Goal: Information Seeking & Learning: Check status

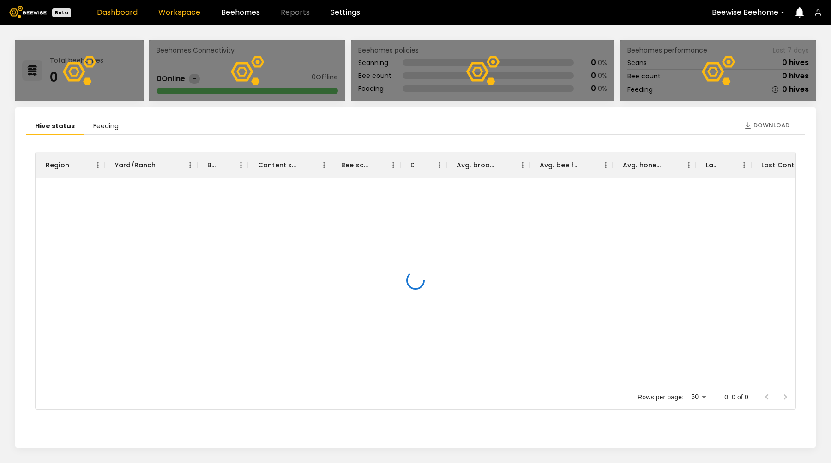
click at [172, 12] on link "Workspace" at bounding box center [179, 12] width 42 height 7
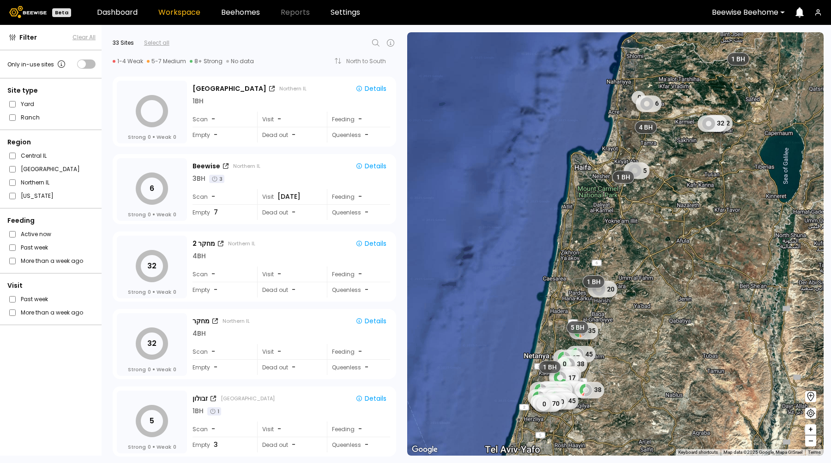
click at [751, 11] on div at bounding box center [745, 12] width 66 height 8
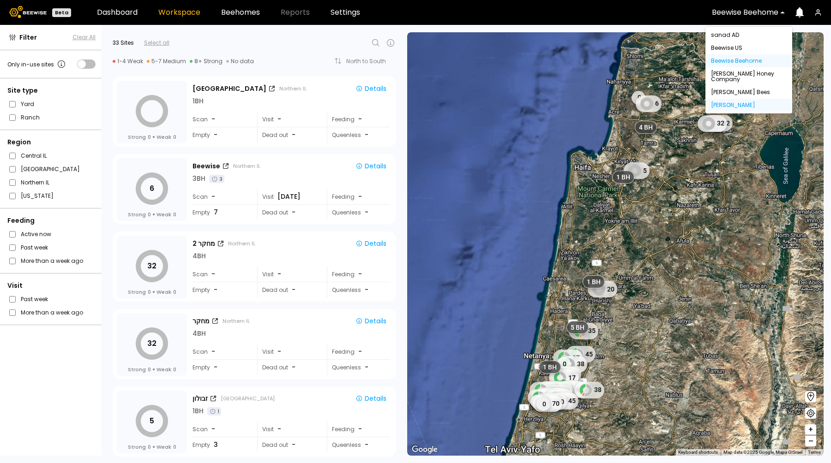
click at [719, 102] on div "[PERSON_NAME]" at bounding box center [749, 105] width 76 height 6
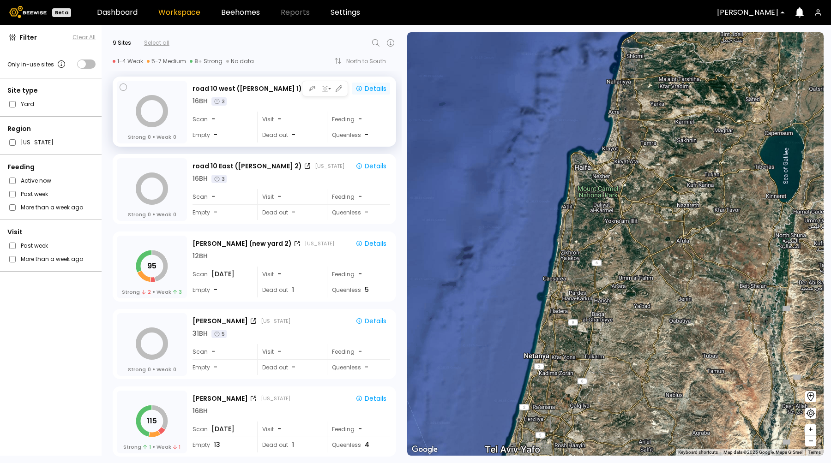
click at [372, 89] on div "Details" at bounding box center [370, 88] width 31 height 8
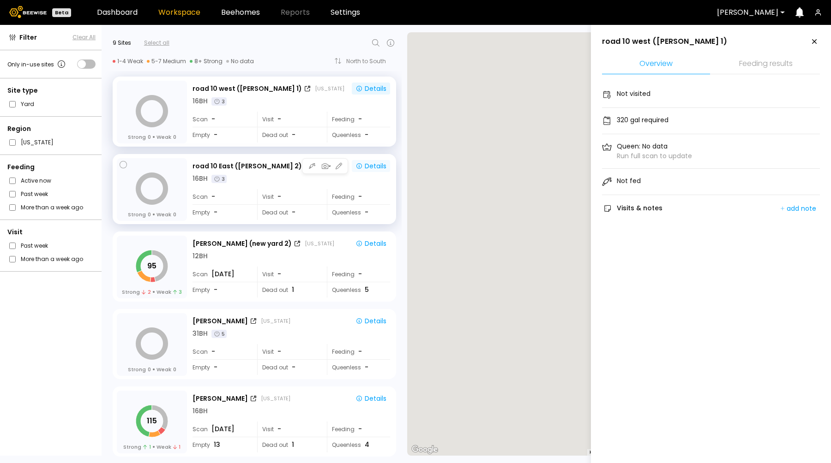
click at [366, 167] on div "Details" at bounding box center [370, 166] width 31 height 8
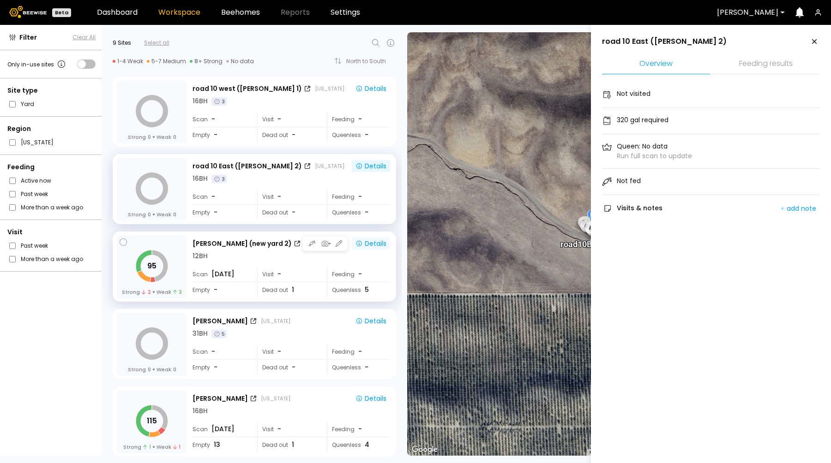
click at [367, 244] on div "Details" at bounding box center [370, 244] width 31 height 8
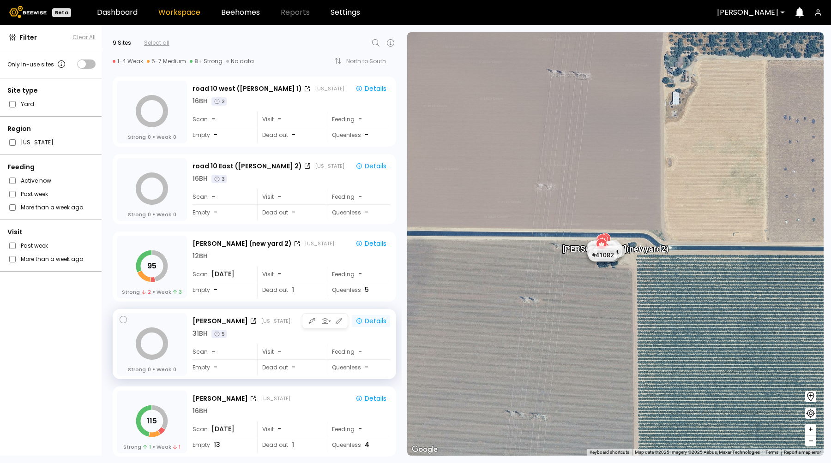
click at [375, 321] on div "Details" at bounding box center [370, 321] width 31 height 8
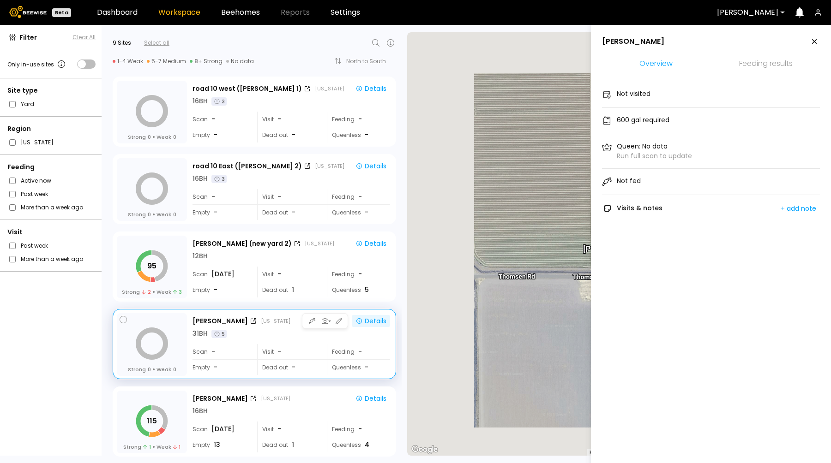
scroll to position [80, 0]
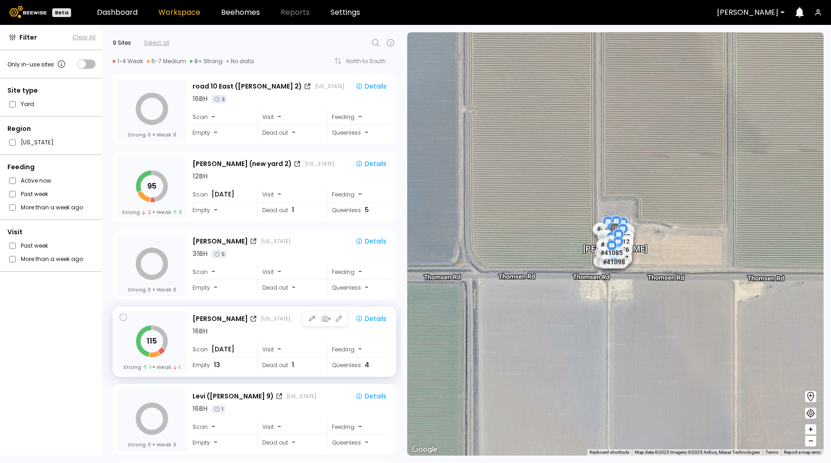
click at [368, 311] on div "[PERSON_NAME] [US_STATE] Details 16 BH Scan [DATE] Visit - Feeding - Empty 13 D…" at bounding box center [291, 343] width 199 height 64
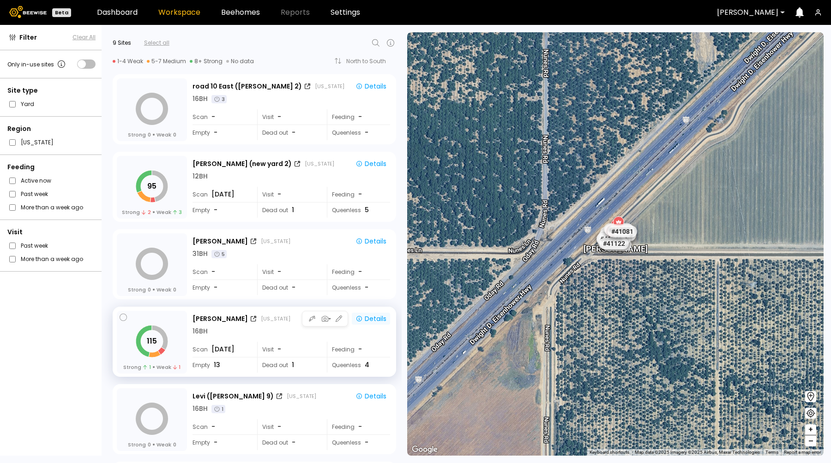
click at [368, 320] on div "Details" at bounding box center [370, 319] width 31 height 8
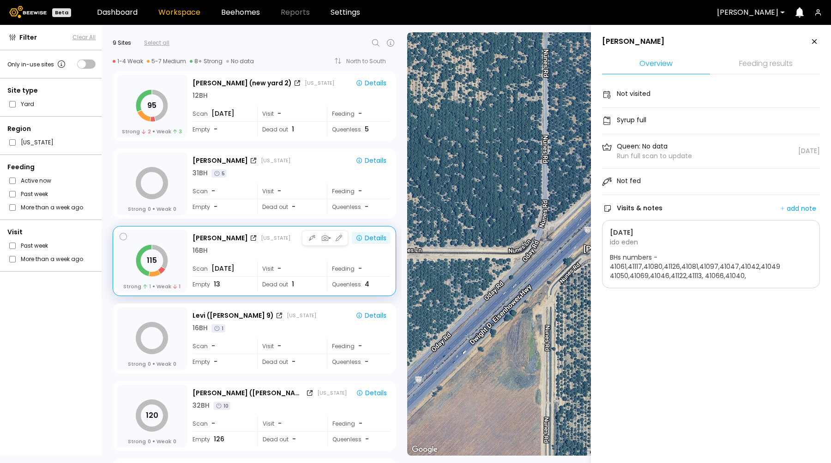
scroll to position [169, 0]
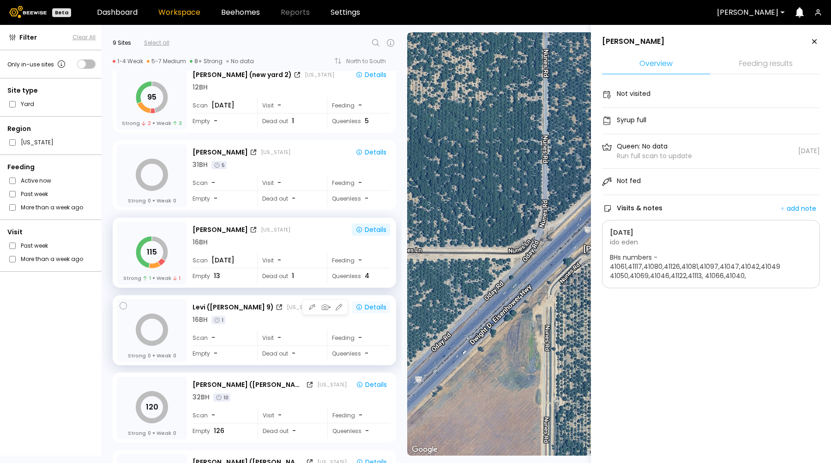
click at [374, 310] on div "Details" at bounding box center [370, 307] width 31 height 8
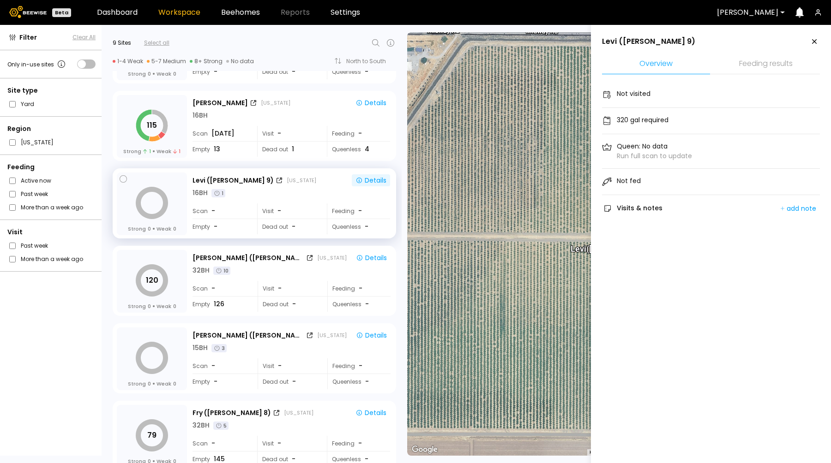
scroll to position [298, 0]
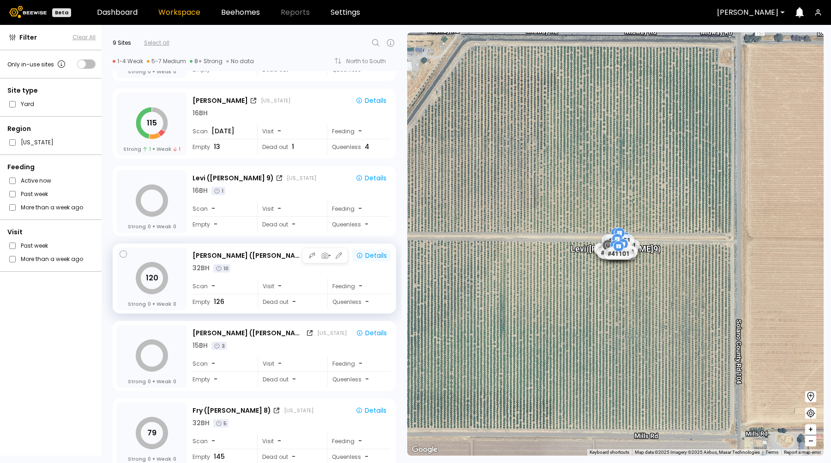
click at [366, 255] on div "Details" at bounding box center [371, 256] width 31 height 8
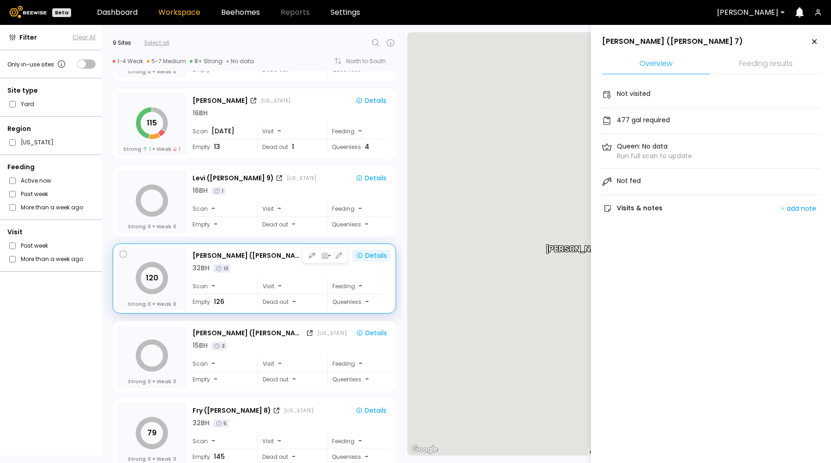
scroll to position [313, 0]
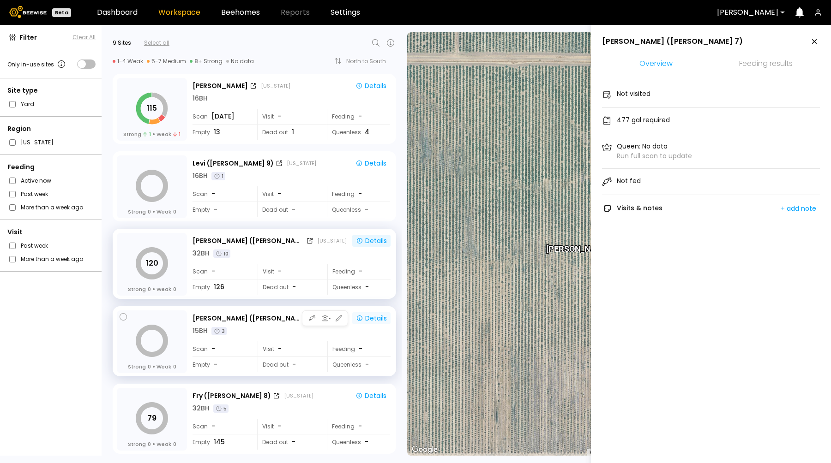
click at [375, 315] on div "Details" at bounding box center [371, 318] width 31 height 8
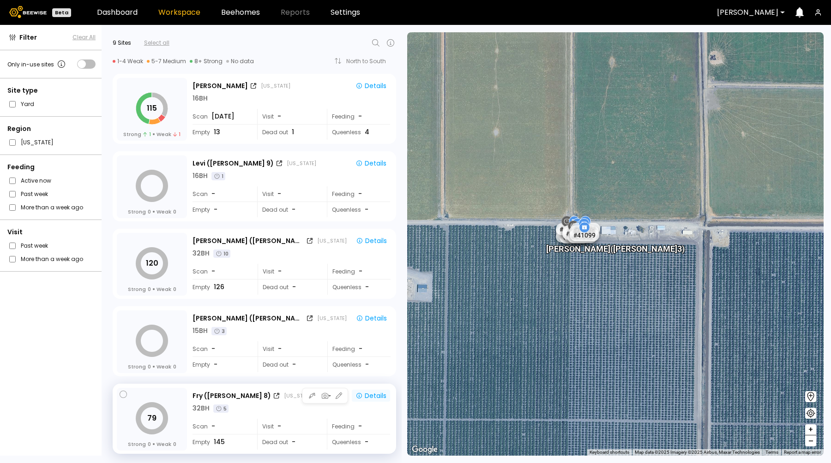
click at [371, 395] on div "Details" at bounding box center [370, 396] width 31 height 8
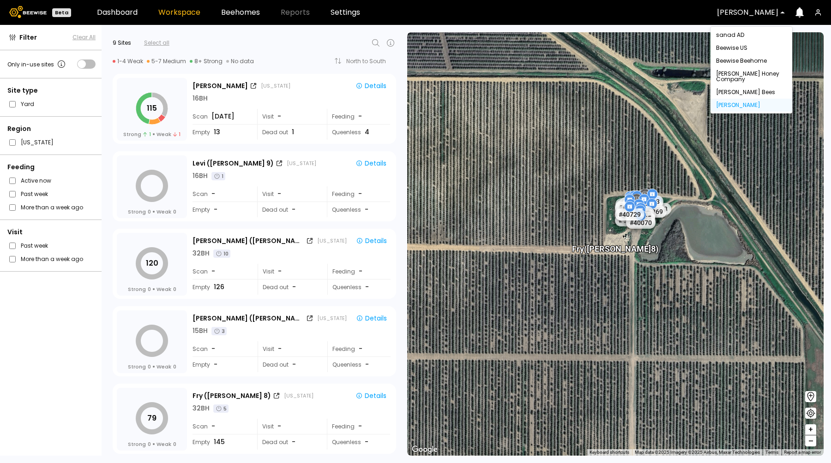
click at [764, 10] on div at bounding box center [747, 12] width 61 height 8
click at [750, 76] on div "[PERSON_NAME] Honey Company" at bounding box center [751, 76] width 71 height 11
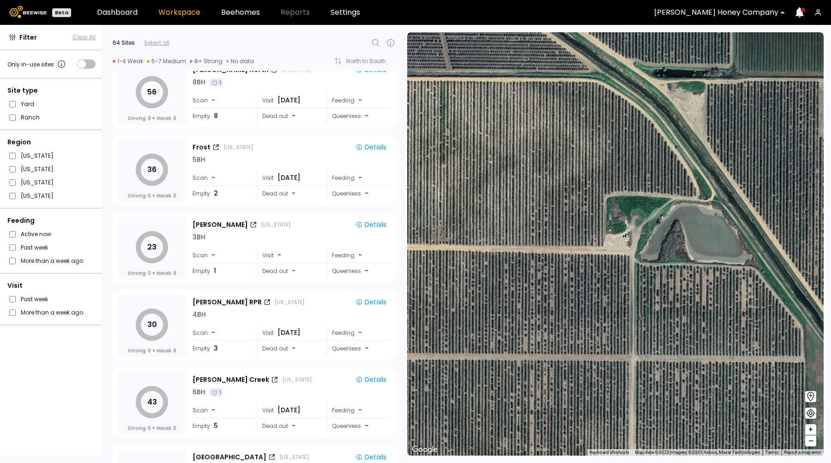
scroll to position [0, 0]
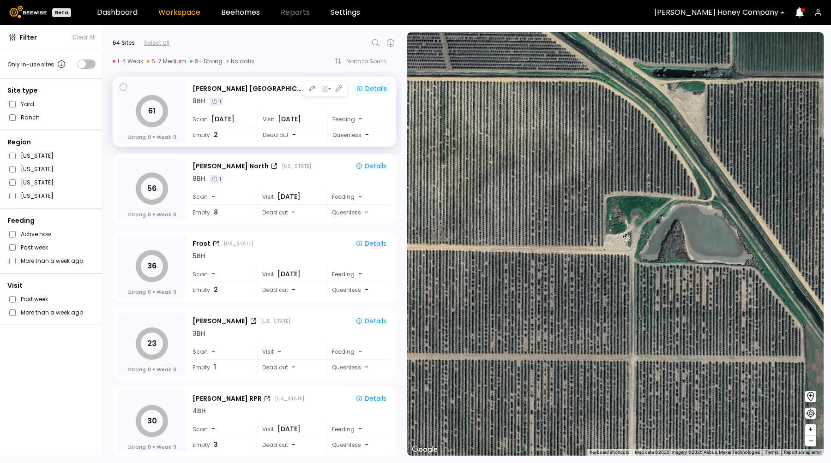
click at [365, 88] on div "Details" at bounding box center [371, 88] width 31 height 8
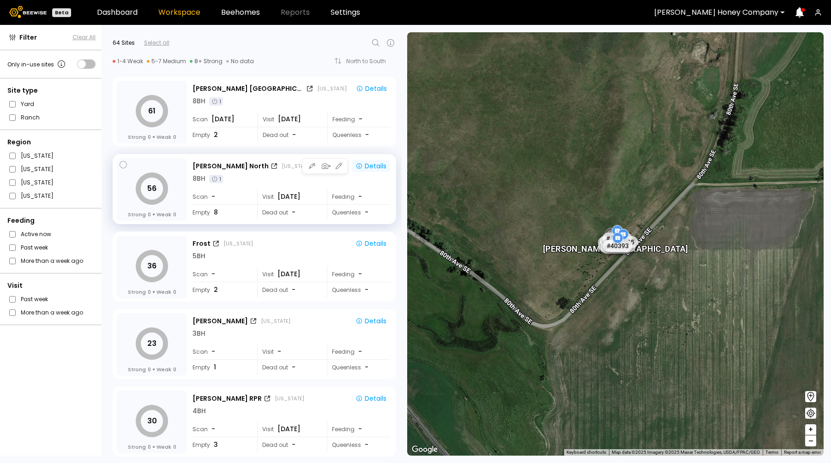
click at [367, 166] on div "Details" at bounding box center [370, 166] width 31 height 8
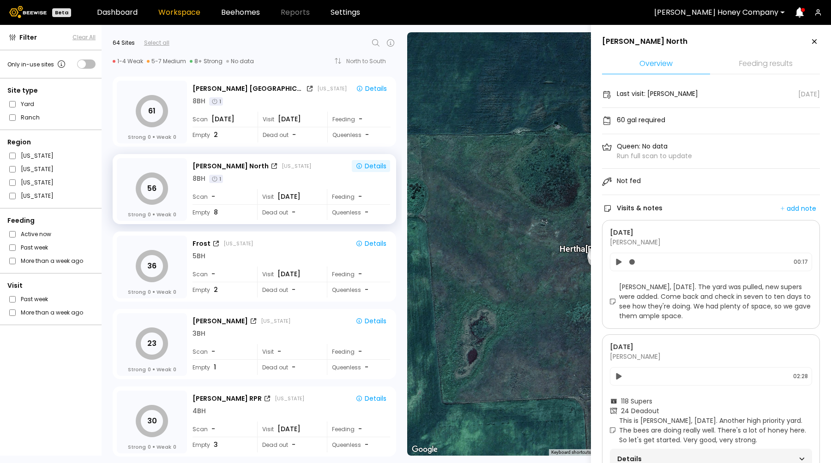
scroll to position [35, 0]
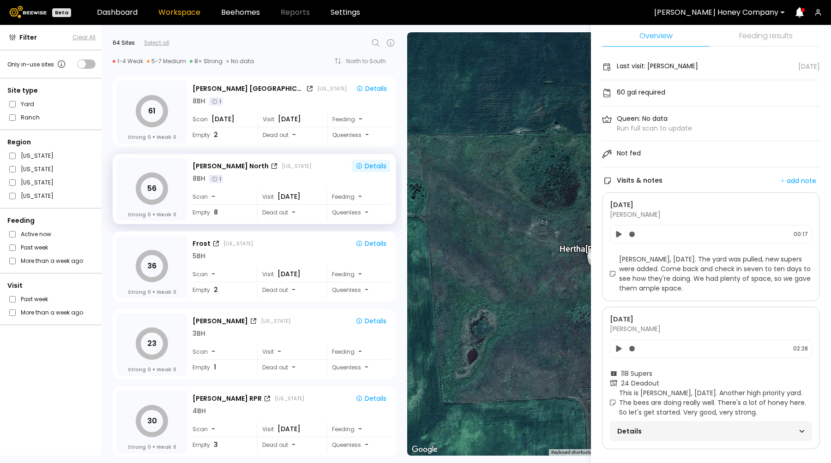
click at [704, 425] on span "Details" at bounding box center [664, 431] width 94 height 13
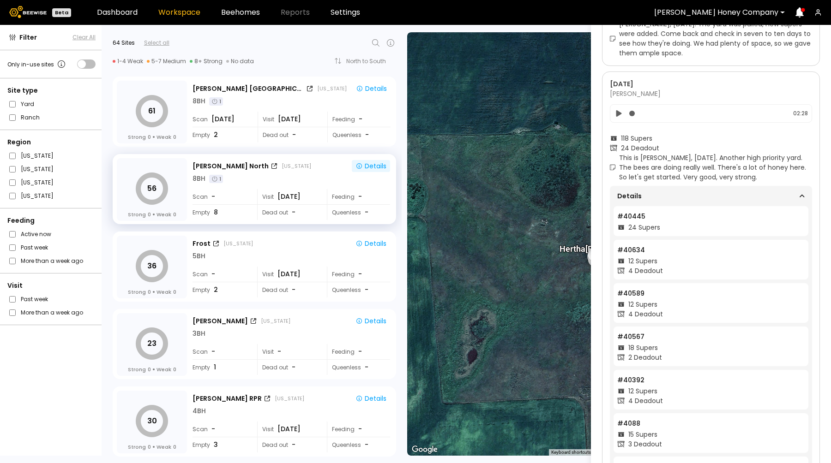
scroll to position [372, 0]
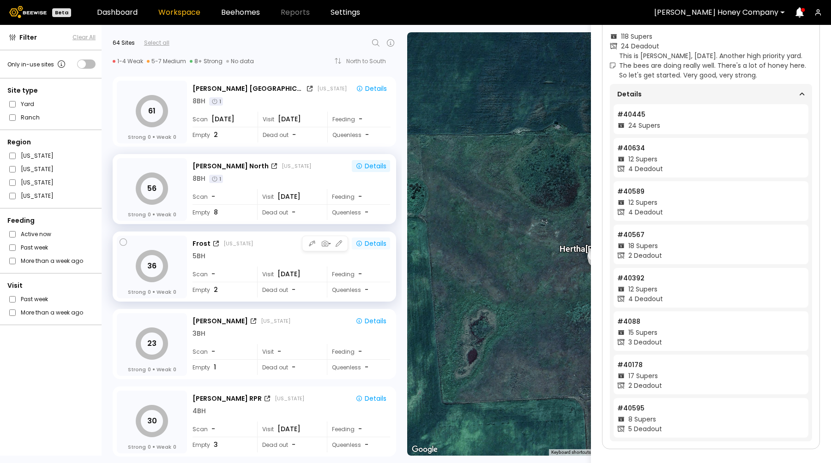
click at [366, 241] on div "Details" at bounding box center [370, 244] width 31 height 8
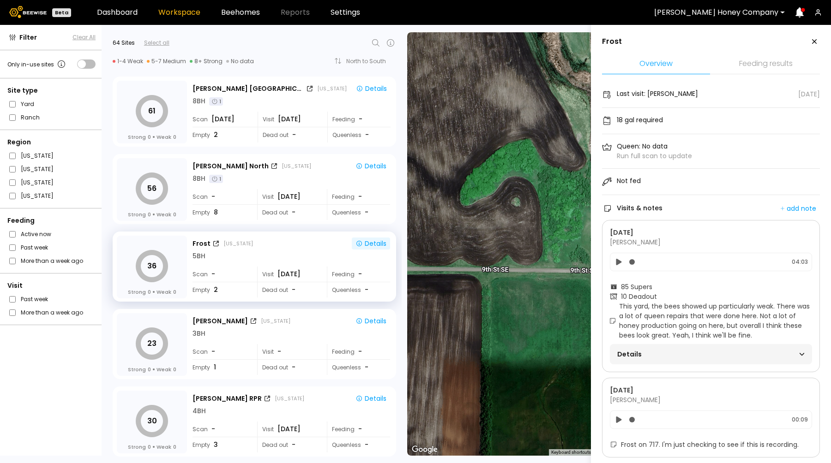
click at [715, 356] on div "Details" at bounding box center [710, 354] width 187 height 13
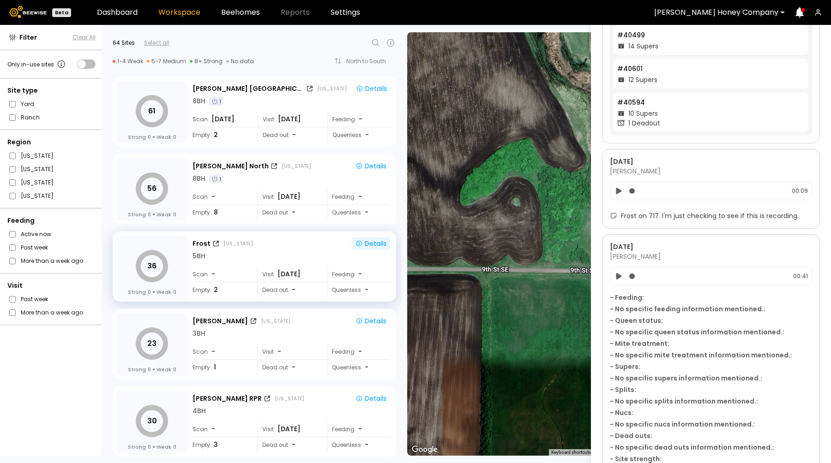
scroll to position [594, 0]
